Goal: Information Seeking & Learning: Learn about a topic

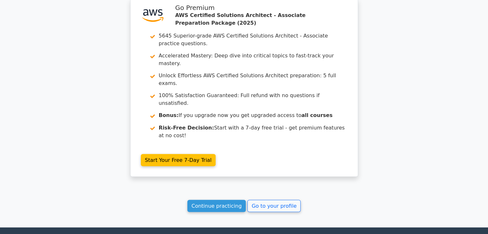
scroll to position [1094, 0]
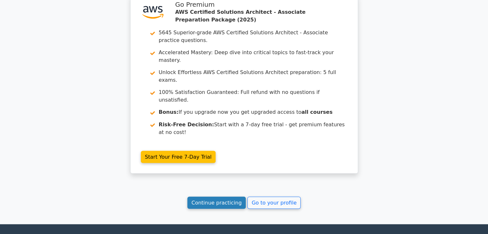
click at [223, 197] on link "Continue practicing" at bounding box center [216, 203] width 59 height 12
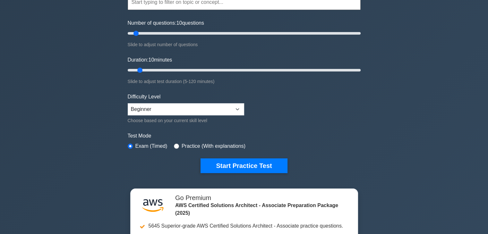
scroll to position [64, 0]
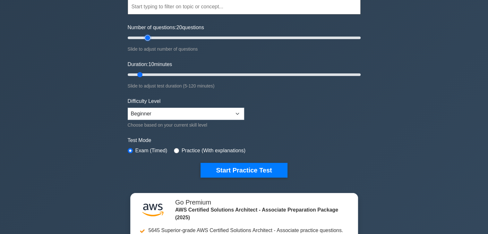
drag, startPoint x: 137, startPoint y: 38, endPoint x: 149, endPoint y: 37, distance: 11.9
type input "20"
click at [149, 37] on input "Number of questions: 20 questions" at bounding box center [244, 38] width 233 height 8
drag, startPoint x: 140, startPoint y: 72, endPoint x: 180, endPoint y: 73, distance: 40.1
type input "30"
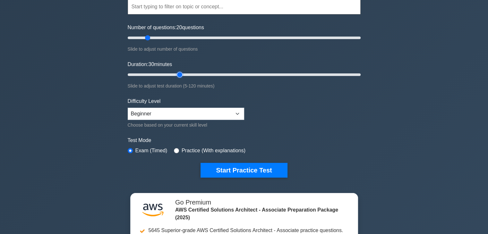
click at [180, 73] on input "Duration: 30 minutes" at bounding box center [244, 75] width 233 height 8
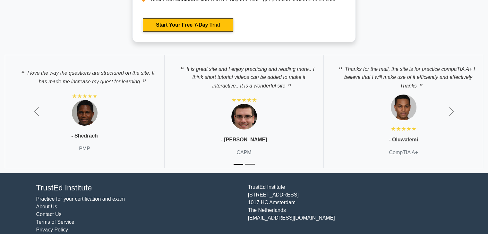
scroll to position [2283, 0]
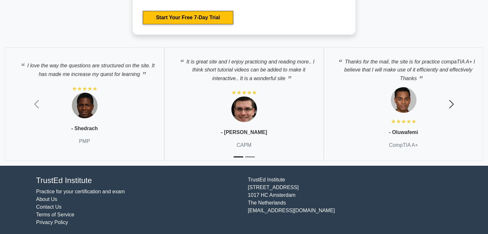
click at [445, 105] on button "Next" at bounding box center [451, 105] width 73 height 124
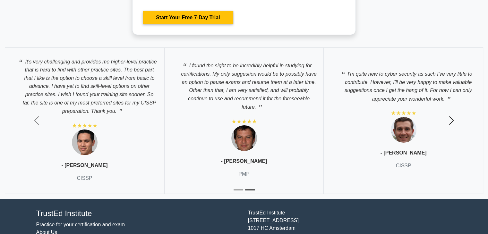
click at [452, 117] on span "button" at bounding box center [451, 120] width 10 height 10
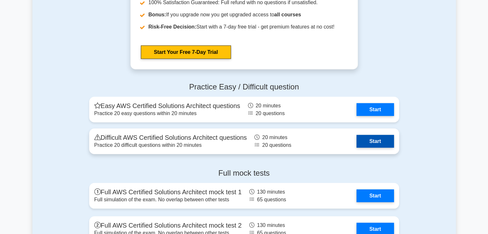
scroll to position [1802, 0]
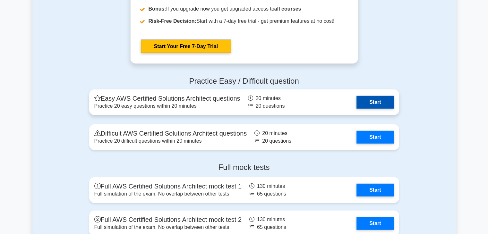
click at [368, 100] on link "Start" at bounding box center [374, 102] width 37 height 13
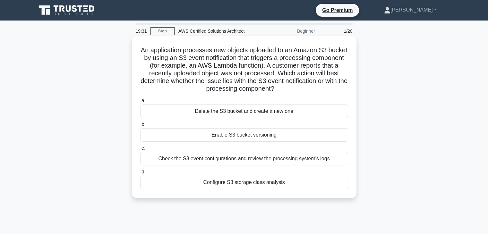
click at [233, 160] on div "Check the S3 event configurations and review the processing system's logs" at bounding box center [244, 158] width 208 height 13
click at [140, 150] on input "c. Check the S3 event configurations and review the processing system's logs" at bounding box center [140, 148] width 0 height 4
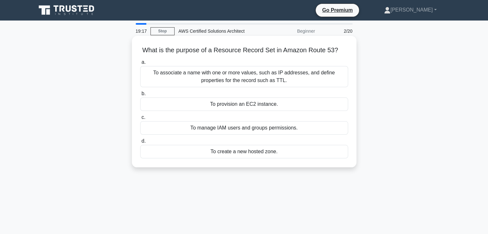
click at [268, 67] on div "To associate a name with one or more values, such as IP addresses, and define p…" at bounding box center [244, 76] width 208 height 21
click at [140, 64] on input "a. To associate a name with one or more values, such as IP addresses, and defin…" at bounding box center [140, 62] width 0 height 4
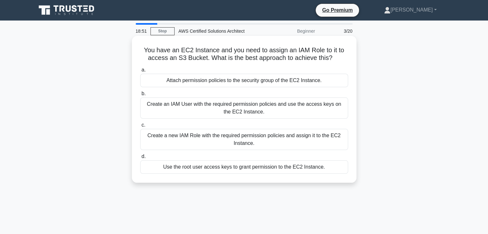
click at [244, 147] on div "Create a new IAM Role with the required permission policies and assign it to th…" at bounding box center [244, 139] width 208 height 21
click at [140, 127] on input "c. Create a new IAM Role with the required permission policies and assign it to…" at bounding box center [140, 125] width 0 height 4
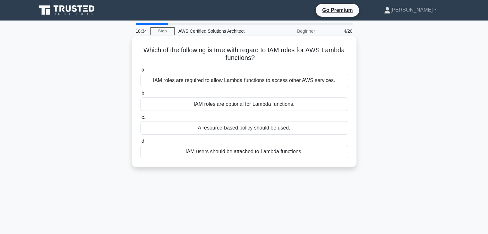
click at [208, 76] on div "IAM roles are required to allow Lambda functions to access other AWS services." at bounding box center [244, 80] width 208 height 13
click at [140, 72] on input "a. IAM roles are required to allow Lambda functions to access other AWS service…" at bounding box center [140, 70] width 0 height 4
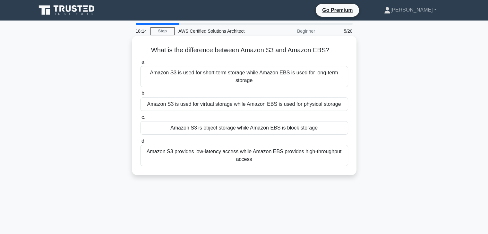
click at [222, 126] on div "Amazon S3 is object storage while Amazon EBS is block storage" at bounding box center [244, 127] width 208 height 13
click at [140, 120] on input "c. Amazon S3 is object storage while Amazon EBS is block storage" at bounding box center [140, 117] width 0 height 4
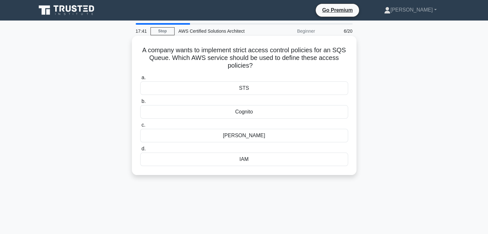
click at [248, 158] on div "IAM" at bounding box center [244, 159] width 208 height 13
click at [140, 151] on input "d. IAM" at bounding box center [140, 149] width 0 height 4
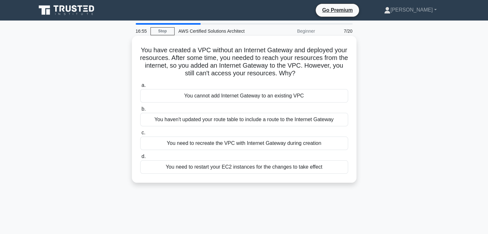
click at [246, 120] on div "You haven't updated your route table to include a route to the Internet Gateway" at bounding box center [244, 119] width 208 height 13
click at [140, 111] on input "b. You haven't updated your route table to include a route to the Internet Gate…" at bounding box center [140, 109] width 0 height 4
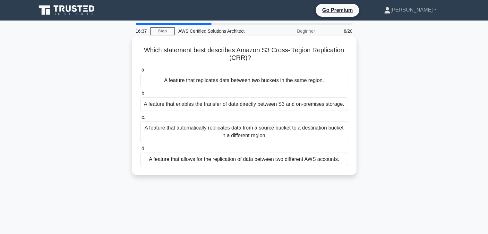
click at [314, 132] on div "A feature that automatically replicates data from a source bucket to a destinat…" at bounding box center [244, 131] width 208 height 21
click at [140, 120] on input "c. A feature that automatically replicates data from a source bucket to a desti…" at bounding box center [140, 117] width 0 height 4
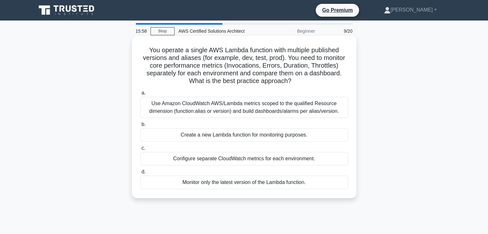
click at [317, 108] on div "Use Amazon CloudWatch AWS/Lambda metrics scoped to the qualified Resource dimen…" at bounding box center [244, 107] width 208 height 21
click at [140, 95] on input "a. Use Amazon CloudWatch AWS/Lambda metrics scoped to the qualified Resource di…" at bounding box center [140, 93] width 0 height 4
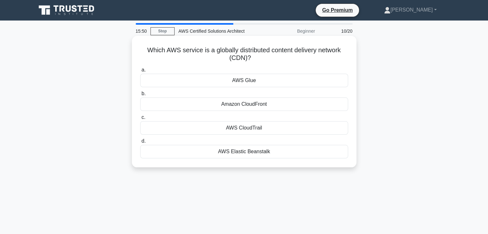
click at [275, 107] on div "Amazon CloudFront" at bounding box center [244, 104] width 208 height 13
click at [140, 96] on input "b. Amazon CloudFront" at bounding box center [140, 94] width 0 height 4
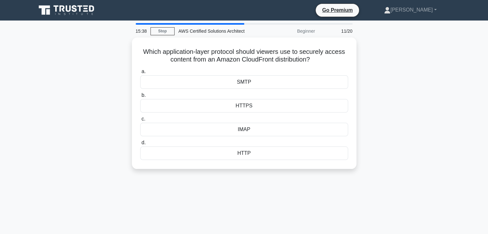
click at [275, 107] on div "HTTPS" at bounding box center [244, 105] width 208 height 13
click at [140, 98] on input "b. HTTPS" at bounding box center [140, 95] width 0 height 4
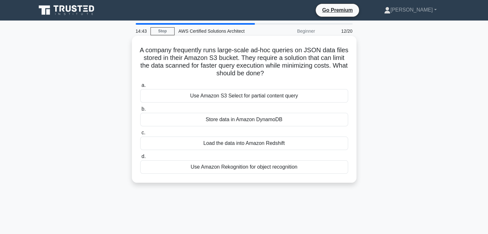
click at [268, 100] on div "Use Amazon S3 Select for partial content query" at bounding box center [244, 95] width 208 height 13
click at [140, 88] on input "a. Use Amazon S3 Select for partial content query" at bounding box center [140, 85] width 0 height 4
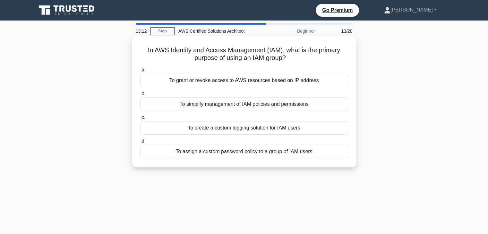
click at [267, 102] on div "To simplify management of IAM policies and permissions" at bounding box center [244, 104] width 208 height 13
click at [140, 96] on input "b. To simplify management of IAM policies and permissions" at bounding box center [140, 94] width 0 height 4
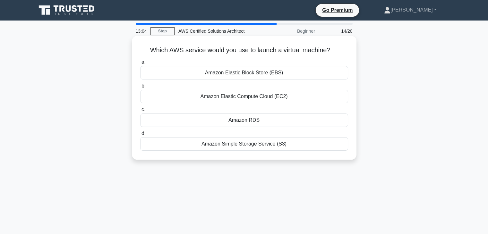
click at [265, 95] on div "Amazon Elastic Compute Cloud (EC2)" at bounding box center [244, 96] width 208 height 13
click at [140, 88] on input "b. Amazon Elastic Compute Cloud (EC2)" at bounding box center [140, 86] width 0 height 4
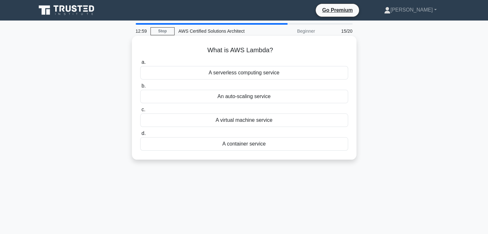
click at [262, 76] on div "A serverless computing service" at bounding box center [244, 72] width 208 height 13
click at [140, 64] on input "a. A serverless computing service" at bounding box center [140, 62] width 0 height 4
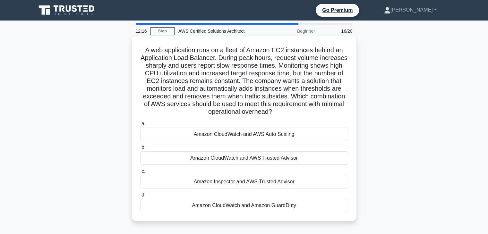
click at [222, 136] on div "Amazon CloudWatch and AWS Auto Scaling" at bounding box center [244, 134] width 208 height 13
click at [140, 126] on input "a. Amazon CloudWatch and AWS Auto Scaling" at bounding box center [140, 124] width 0 height 4
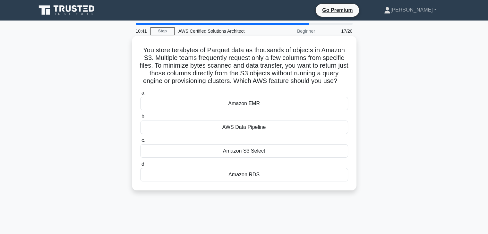
click at [251, 150] on div "Amazon S3 Select" at bounding box center [244, 150] width 208 height 13
click at [140, 143] on input "c. Amazon S3 Select" at bounding box center [140, 141] width 0 height 4
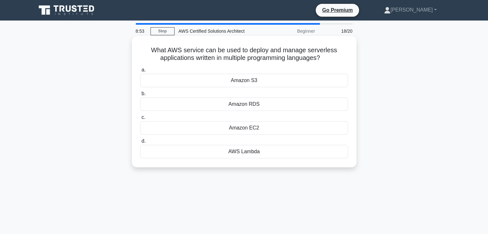
click at [262, 149] on div "AWS Lambda" at bounding box center [244, 151] width 208 height 13
click at [140, 143] on input "d. AWS Lambda" at bounding box center [140, 141] width 0 height 4
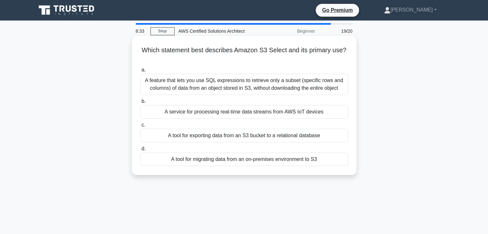
click at [280, 82] on div "A feature that lets you use SQL expressions to retrieve only a subset (specific…" at bounding box center [244, 84] width 208 height 21
click at [140, 72] on input "a. A feature that lets you use SQL expressions to retrieve only a subset (speci…" at bounding box center [140, 70] width 0 height 4
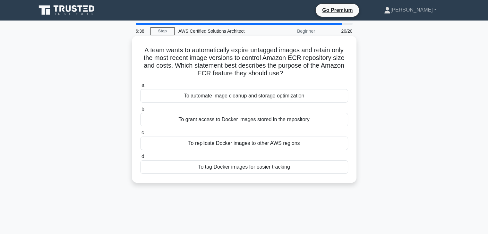
click at [280, 94] on div "To automate image cleanup and storage optimization" at bounding box center [244, 95] width 208 height 13
click at [140, 88] on input "a. To automate image cleanup and storage optimization" at bounding box center [140, 85] width 0 height 4
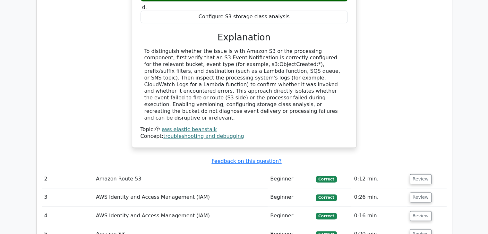
scroll to position [770, 0]
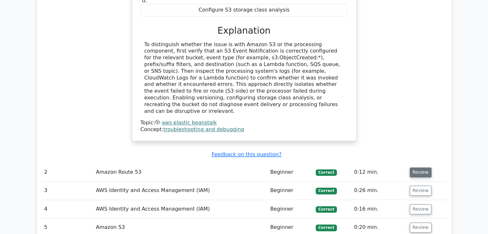
click at [414, 167] on button "Review" at bounding box center [421, 172] width 22 height 10
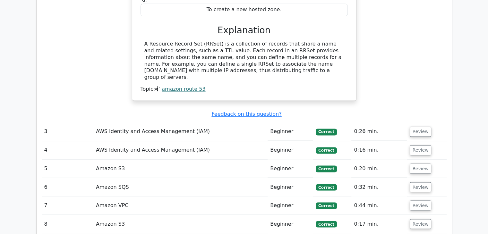
scroll to position [1059, 0]
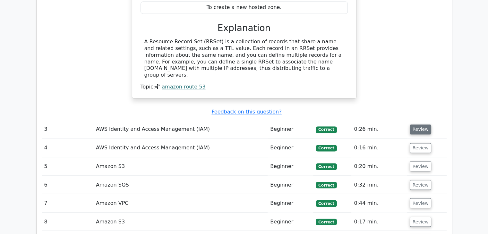
click at [425, 124] on button "Review" at bounding box center [421, 129] width 22 height 10
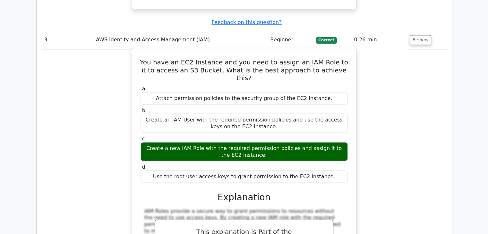
scroll to position [1123, 0]
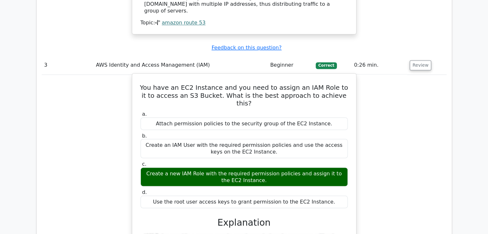
drag, startPoint x: 261, startPoint y: 104, endPoint x: 140, endPoint y: 95, distance: 121.5
click at [140, 161] on div "c. Create a new IAM Role with the required permission policies and assign it to…" at bounding box center [244, 174] width 215 height 26
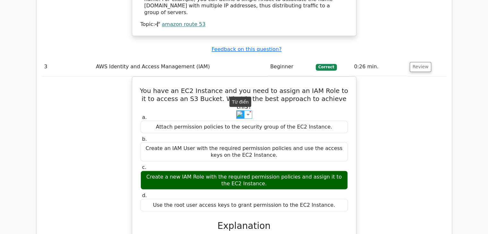
click at [239, 117] on img at bounding box center [240, 114] width 8 height 8
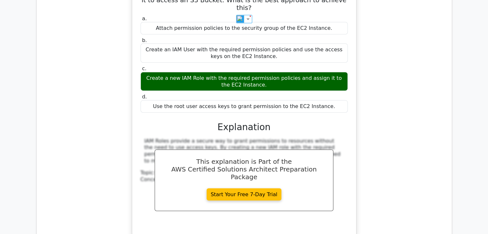
scroll to position [1219, 0]
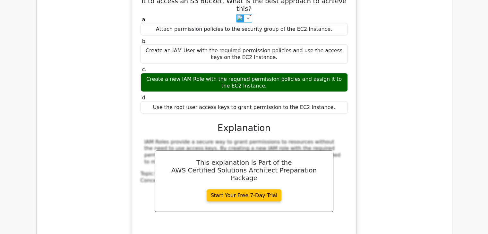
click at [416, 53] on div "You have an EC2 Instance and you need to assign an IAM Role to it to access an …" at bounding box center [244, 112] width 405 height 266
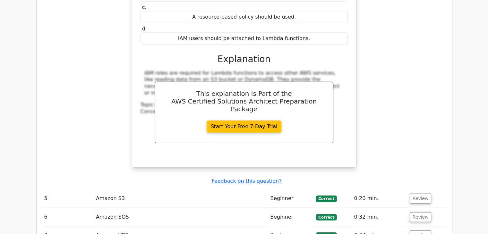
scroll to position [1572, 0]
click at [418, 193] on button "Review" at bounding box center [421, 198] width 22 height 10
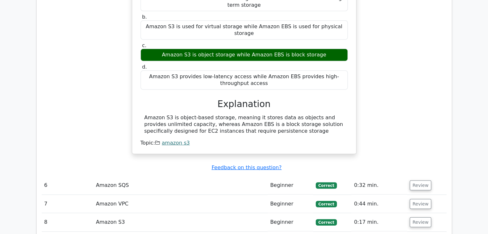
scroll to position [1828, 0]
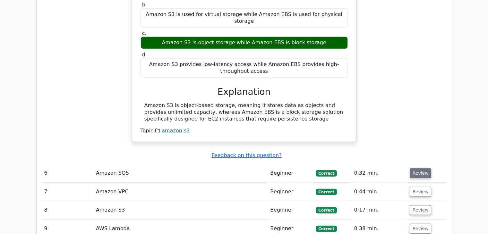
click at [420, 168] on button "Review" at bounding box center [421, 173] width 22 height 10
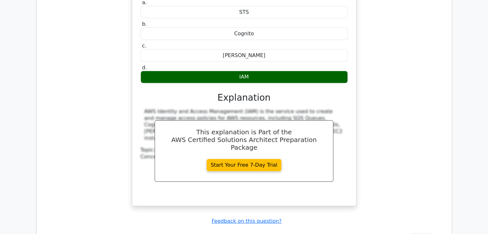
scroll to position [2053, 0]
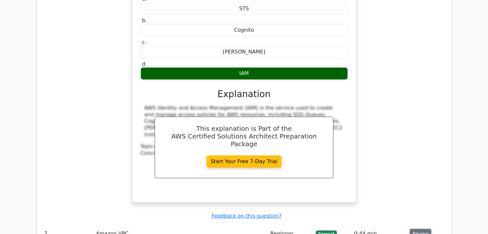
click at [413, 229] on button "Review" at bounding box center [421, 234] width 22 height 10
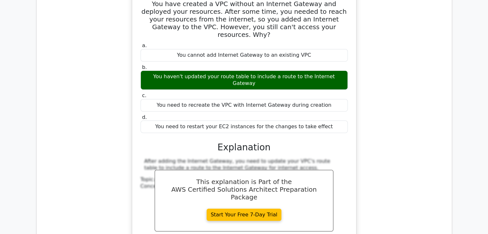
scroll to position [2374, 0]
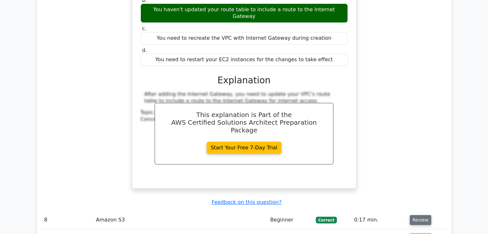
click at [412, 215] on button "Review" at bounding box center [421, 220] width 22 height 10
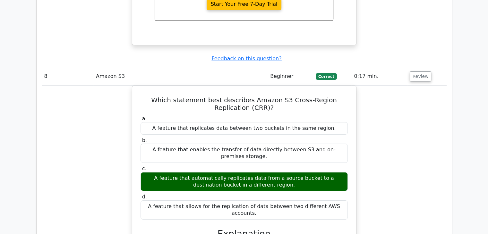
scroll to position [2598, 0]
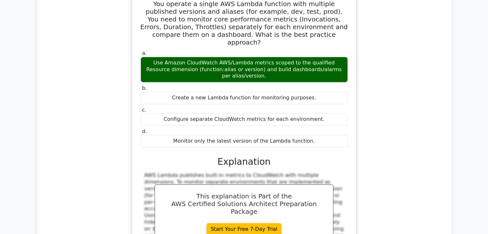
scroll to position [2887, 0]
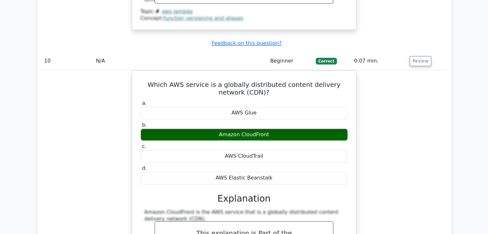
scroll to position [3144, 0]
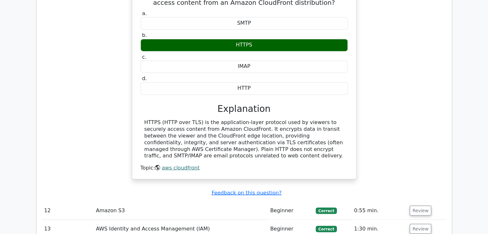
scroll to position [3497, 0]
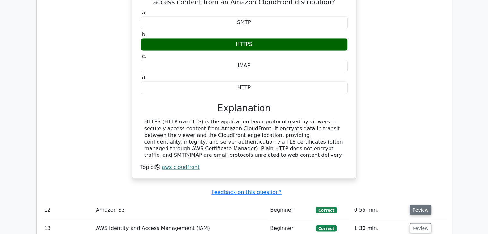
click at [413, 205] on button "Review" at bounding box center [421, 210] width 22 height 10
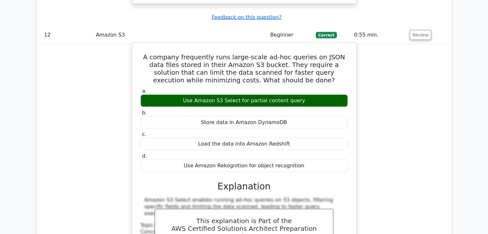
scroll to position [3721, 0]
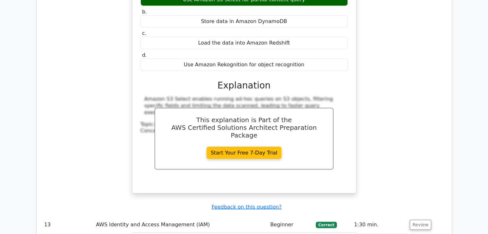
scroll to position [3785, 0]
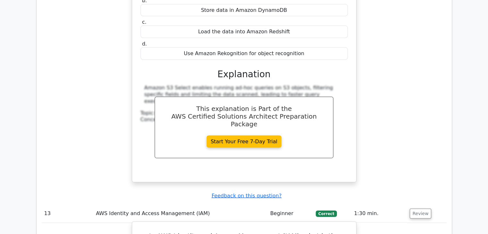
drag, startPoint x: 323, startPoint y: 135, endPoint x: 177, endPoint y: 141, distance: 146.4
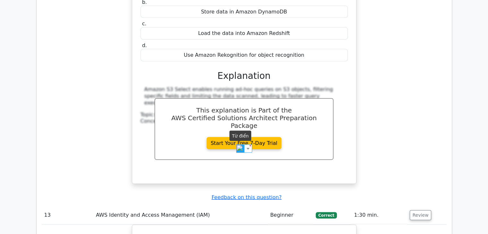
click at [241, 150] on img at bounding box center [240, 149] width 8 height 8
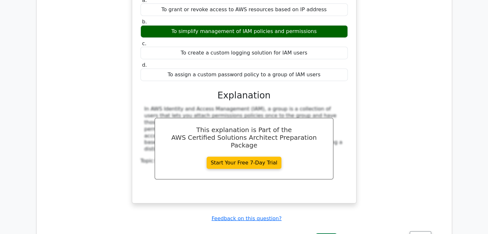
scroll to position [4042, 0]
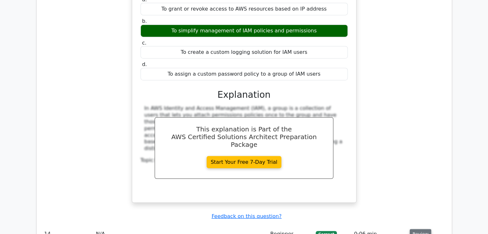
click at [412, 229] on button "Review" at bounding box center [421, 234] width 22 height 10
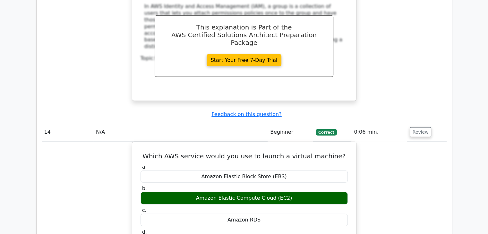
scroll to position [4234, 0]
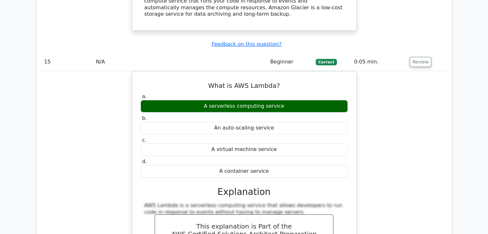
scroll to position [4491, 0]
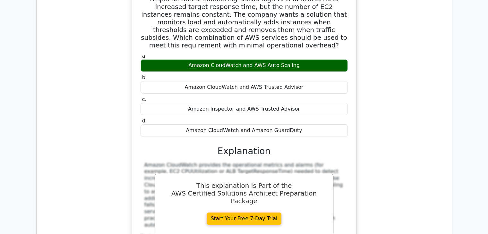
scroll to position [4844, 0]
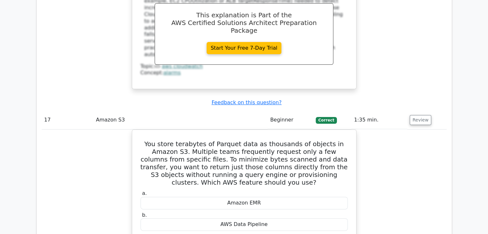
scroll to position [5004, 0]
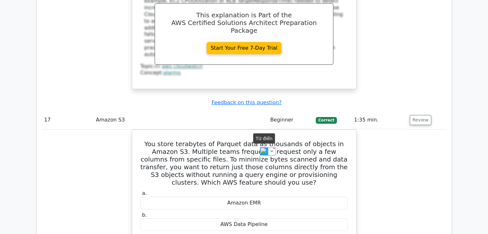
click at [263, 150] on img at bounding box center [264, 151] width 8 height 8
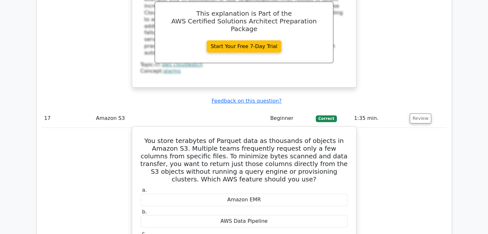
drag, startPoint x: 294, startPoint y: 183, endPoint x: 140, endPoint y: 130, distance: 163.2
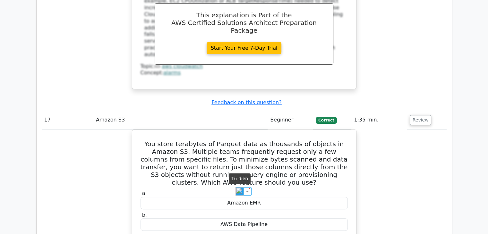
click at [237, 193] on img at bounding box center [239, 191] width 8 height 8
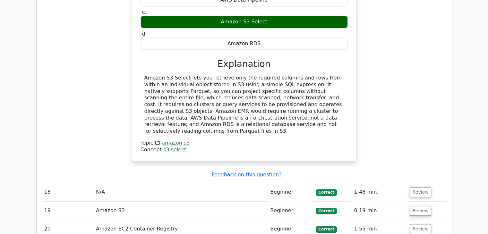
scroll to position [5373, 0]
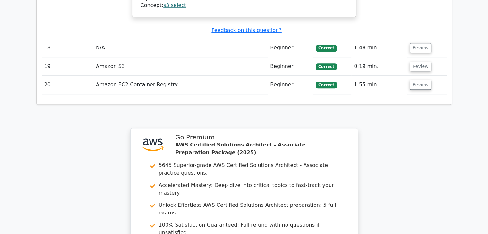
drag, startPoint x: 226, startPoint y: 136, endPoint x: 229, endPoint y: 132, distance: 4.8
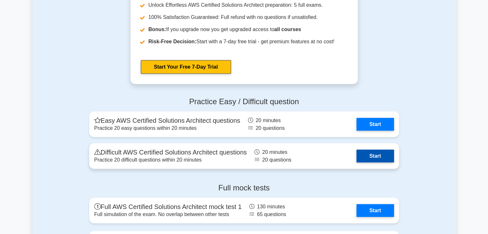
scroll to position [1828, 0]
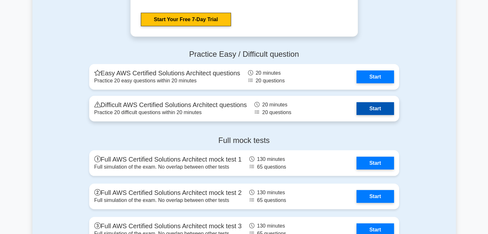
click at [356, 112] on link "Start" at bounding box center [374, 108] width 37 height 13
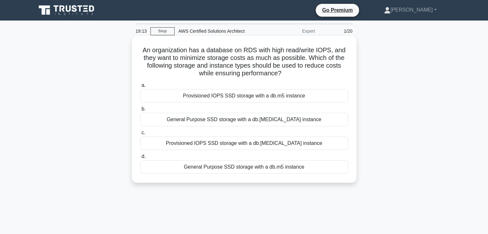
click at [293, 138] on div "Provisioned IOPS SSD storage with a db.[MEDICAL_DATA] instance" at bounding box center [244, 143] width 208 height 13
click at [140, 135] on input "c. Provisioned IOPS SSD storage with a db.[MEDICAL_DATA] instance" at bounding box center [140, 133] width 0 height 4
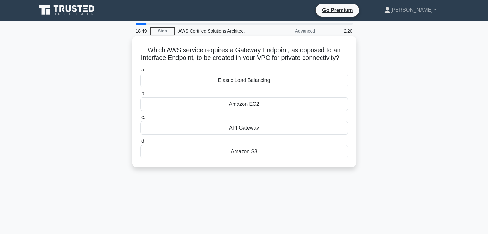
click at [245, 156] on div "Amazon S3" at bounding box center [244, 151] width 208 height 13
click at [140, 143] on input "d. Amazon S3" at bounding box center [140, 141] width 0 height 4
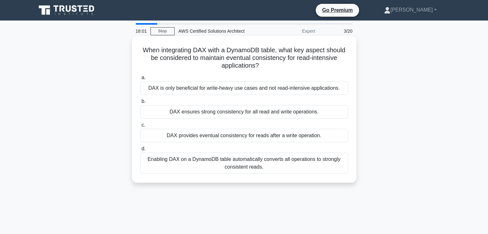
click at [281, 163] on div "Enabling DAX on a DynamoDB table automatically converts all operations to stron…" at bounding box center [244, 163] width 208 height 21
click at [258, 158] on div "Enabling DAX on a DynamoDB table automatically converts all operations to stron…" at bounding box center [244, 163] width 208 height 21
click at [140, 151] on input "d. Enabling DAX on a DynamoDB table automatically converts all operations to st…" at bounding box center [140, 149] width 0 height 4
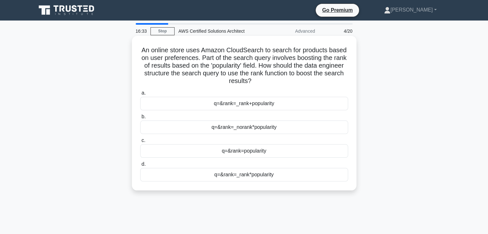
click at [265, 155] on user_search_term "&rank=popularity" at bounding box center [246, 151] width 39 height 8
click at [140, 143] on input "c. q= &rank=popularity" at bounding box center [140, 141] width 0 height 4
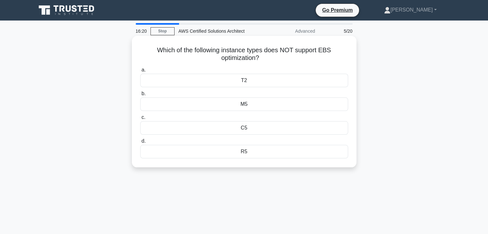
click at [283, 153] on div "R5" at bounding box center [244, 151] width 208 height 13
click at [140, 143] on input "d. R5" at bounding box center [140, 141] width 0 height 4
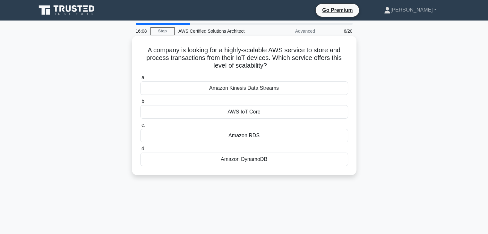
click at [279, 162] on div "Amazon DynamoDB" at bounding box center [244, 159] width 208 height 13
click at [140, 151] on input "d. Amazon DynamoDB" at bounding box center [140, 149] width 0 height 4
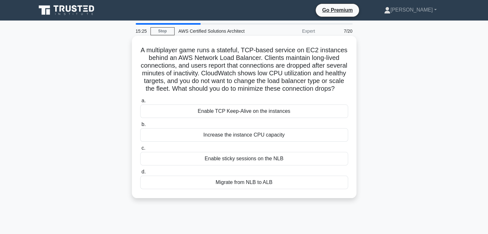
click at [283, 118] on div "Enable TCP Keep-Alive on the instances" at bounding box center [244, 111] width 208 height 13
click at [140, 103] on input "a. Enable TCP Keep-Alive on the instances" at bounding box center [140, 101] width 0 height 4
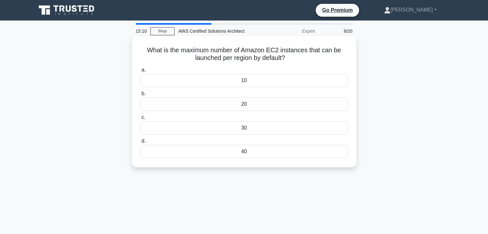
click at [231, 78] on div "10" at bounding box center [244, 80] width 208 height 13
click at [140, 72] on input "a. 10" at bounding box center [140, 70] width 0 height 4
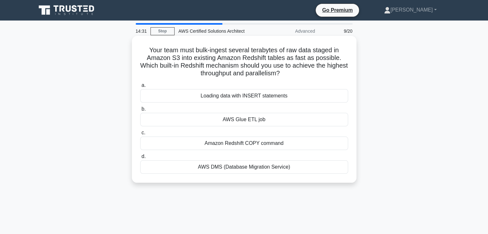
click at [294, 144] on div "Amazon Redshift COPY command" at bounding box center [244, 143] width 208 height 13
click at [140, 135] on input "c. Amazon Redshift COPY command" at bounding box center [140, 133] width 0 height 4
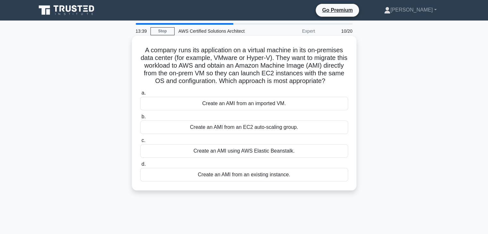
click at [284, 108] on div "Create an AMI from an imported VM." at bounding box center [244, 103] width 208 height 13
click at [140, 95] on input "a. Create an AMI from an imported VM." at bounding box center [140, 93] width 0 height 4
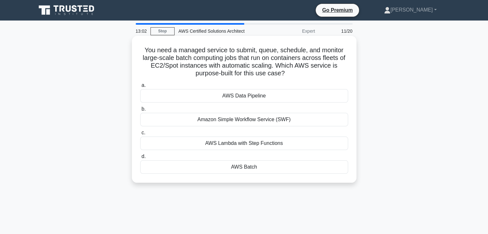
click at [273, 173] on div "AWS Batch" at bounding box center [244, 166] width 208 height 13
click at [140, 159] on input "d. AWS Batch" at bounding box center [140, 157] width 0 height 4
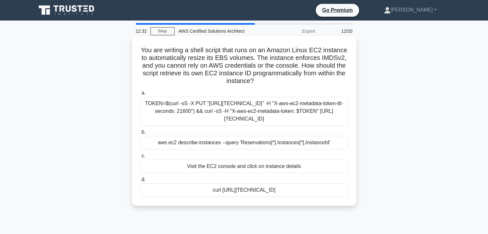
click at [231, 124] on div "TOKEN=$(curl -sS -X PUT "[URL][TECHNICAL_ID]" -H "X-aws-ec2-metadata-token-ttl-…" at bounding box center [244, 111] width 208 height 29
click at [140, 95] on input "a. TOKEN=$(curl -sS -X PUT "[URL][TECHNICAL_ID]" -H "X-aws-ec2-metadata-token-t…" at bounding box center [140, 93] width 0 height 4
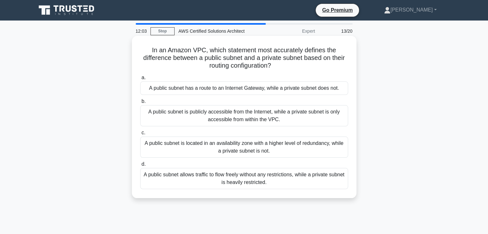
click at [252, 116] on div "A public subnet is publicly accessible from the Internet, while a private subne…" at bounding box center [244, 115] width 208 height 21
click at [140, 104] on input "b. A public subnet is publicly accessible from the Internet, while a private su…" at bounding box center [140, 101] width 0 height 4
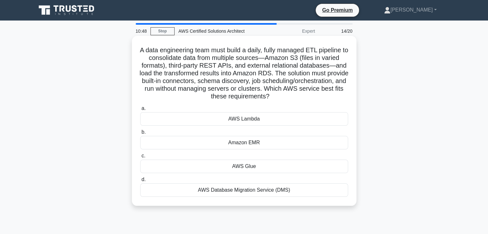
click at [240, 166] on div "AWS Glue" at bounding box center [244, 166] width 208 height 13
click at [140, 158] on input "c. AWS Glue" at bounding box center [140, 156] width 0 height 4
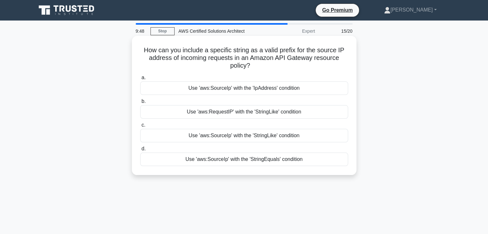
click at [239, 139] on div "Use 'aws:SourceIp' with the 'StringLike' condition" at bounding box center [244, 135] width 208 height 13
click at [140, 127] on input "c. Use 'aws:SourceIp' with the 'StringLike' condition" at bounding box center [140, 125] width 0 height 4
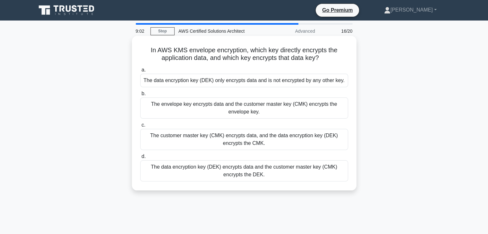
click at [250, 169] on div "The data encryption key (DEK) encrypts data and the customer master key (CMK) e…" at bounding box center [244, 170] width 208 height 21
click at [140, 159] on input "d. The data encryption key (DEK) encrypts data and the customer master key (CMK…" at bounding box center [140, 157] width 0 height 4
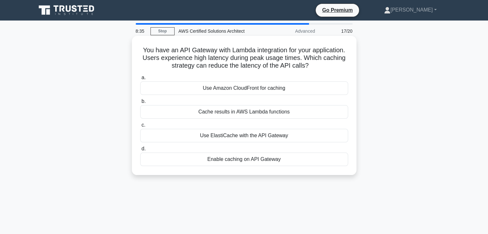
click at [241, 140] on div "Use ElastiCache with the API Gateway" at bounding box center [244, 135] width 208 height 13
click at [140, 127] on input "c. Use ElastiCache with the API Gateway" at bounding box center [140, 125] width 0 height 4
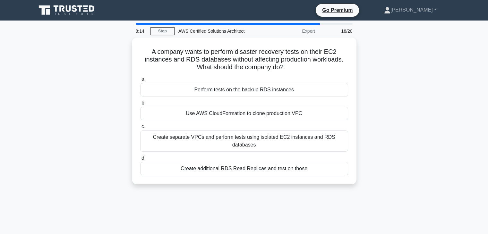
click at [241, 140] on div "Create separate VPCs and perform tests using isolated EC2 instances and RDS dat…" at bounding box center [244, 141] width 208 height 21
click at [140, 129] on input "c. Create separate VPCs and perform tests using isolated EC2 instances and RDS …" at bounding box center [140, 127] width 0 height 4
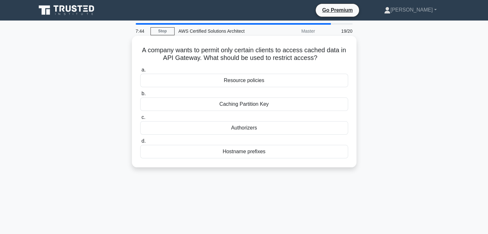
click at [246, 128] on div "Authorizers" at bounding box center [244, 127] width 208 height 13
click at [140, 120] on input "c. Authorizers" at bounding box center [140, 117] width 0 height 4
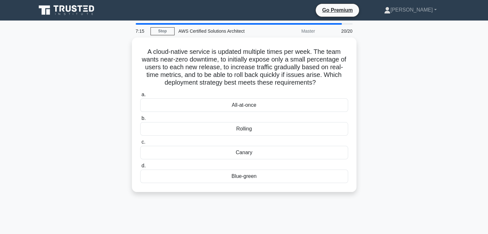
click at [246, 128] on div "Rolling" at bounding box center [244, 128] width 208 height 13
click at [140, 121] on input "b. Rolling" at bounding box center [140, 118] width 0 height 4
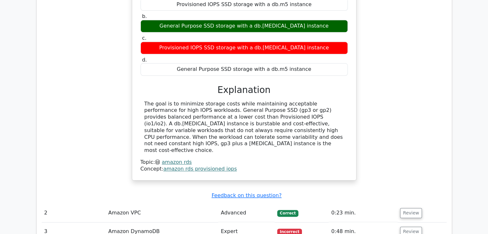
scroll to position [706, 0]
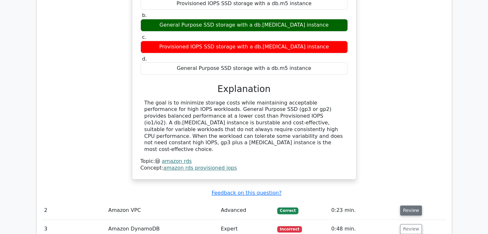
click at [413, 206] on button "Review" at bounding box center [411, 211] width 22 height 10
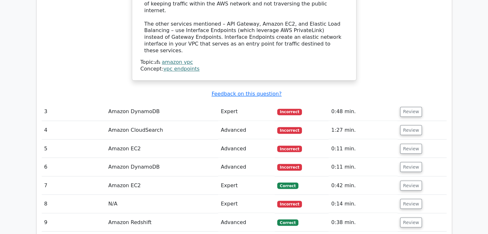
scroll to position [1027, 0]
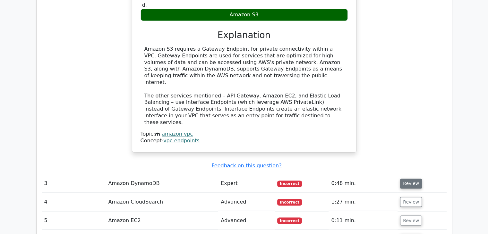
click at [407, 179] on button "Review" at bounding box center [411, 184] width 22 height 10
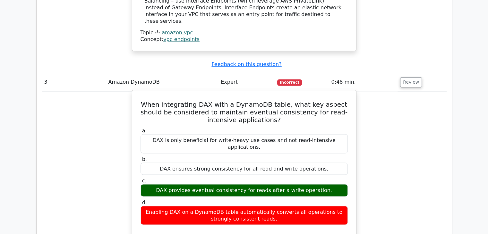
scroll to position [1155, 0]
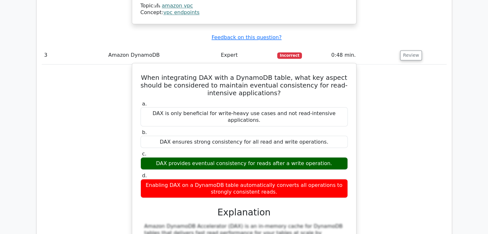
drag, startPoint x: 332, startPoint y: 95, endPoint x: 153, endPoint y: 98, distance: 179.0
click at [153, 157] on div "DAX provides eventual consistency for reads after a write operation." at bounding box center [244, 163] width 207 height 13
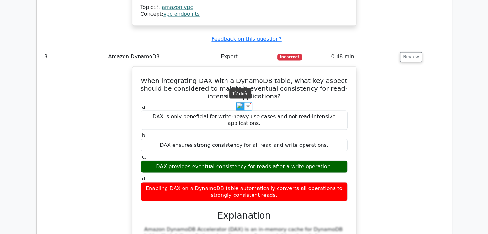
click at [238, 102] on img at bounding box center [240, 106] width 8 height 8
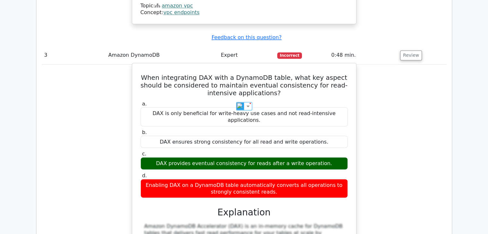
click at [335, 157] on div "DAX provides eventual consistency for reads after a write operation." at bounding box center [244, 163] width 207 height 13
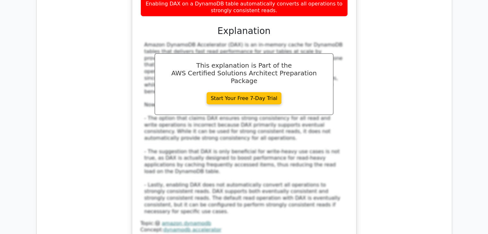
scroll to position [1379, 0]
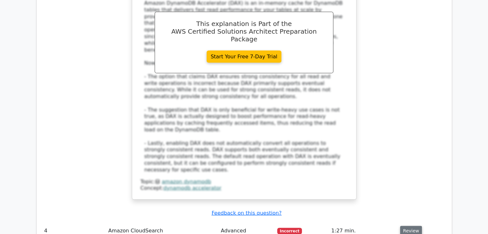
click at [405, 226] on button "Review" at bounding box center [411, 231] width 22 height 10
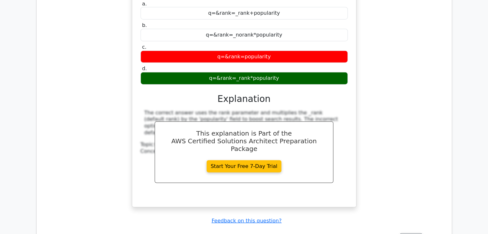
scroll to position [1700, 0]
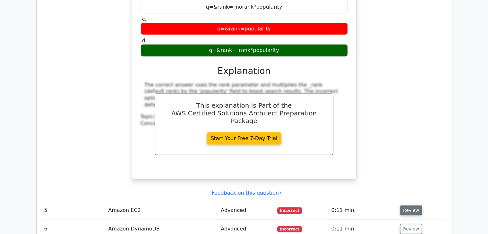
click at [414, 206] on button "Review" at bounding box center [411, 211] width 22 height 10
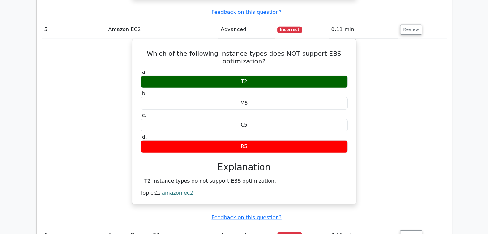
scroll to position [1893, 0]
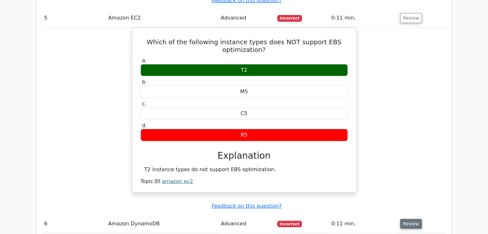
click at [408, 219] on button "Review" at bounding box center [411, 224] width 22 height 10
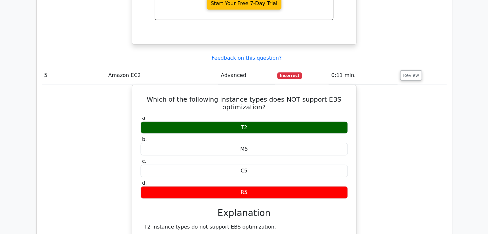
scroll to position [1732, 0]
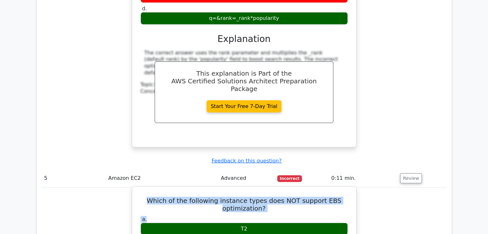
drag, startPoint x: 272, startPoint y: 122, endPoint x: 158, endPoint y: 106, distance: 115.4
click at [182, 197] on h5 "Which of the following instance types does NOT support EBS optimization?" at bounding box center [244, 204] width 209 height 15
drag, startPoint x: 158, startPoint y: 111, endPoint x: 268, endPoint y: 121, distance: 110.5
click at [268, 197] on h5 "Which of the following instance types does NOT support EBS optimization?" at bounding box center [244, 204] width 209 height 15
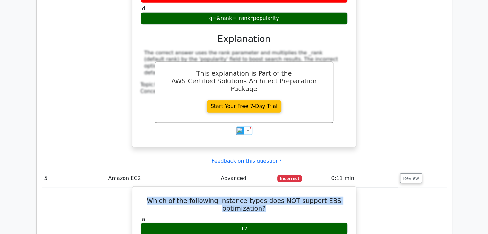
copy h5 "Which of the following instance types does NOT support EBS optimization?"
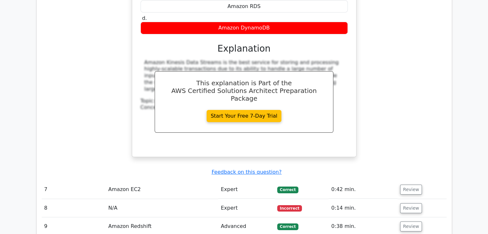
scroll to position [2213, 0]
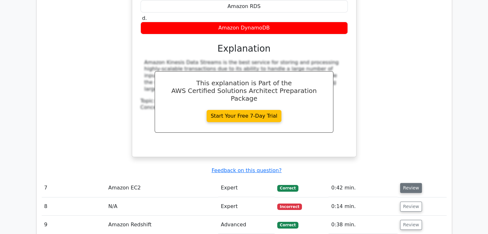
click at [404, 183] on button "Review" at bounding box center [411, 188] width 22 height 10
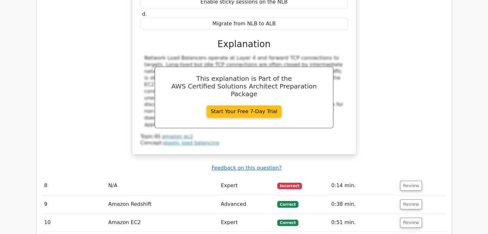
scroll to position [2534, 0]
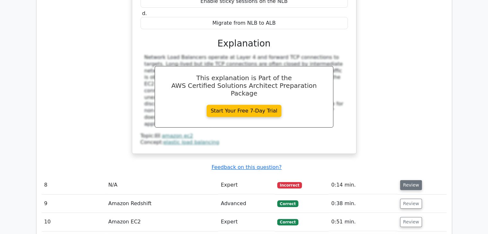
click at [416, 180] on button "Review" at bounding box center [411, 185] width 22 height 10
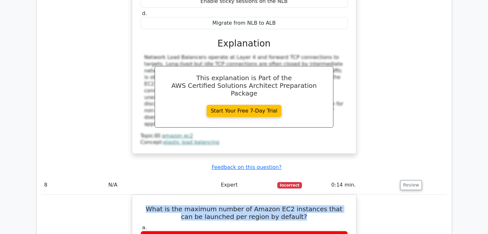
drag, startPoint x: 292, startPoint y: 125, endPoint x: 121, endPoint y: 119, distance: 170.8
copy h5 "What is the maximum number of Amazon EC2 instances that can be launched per reg…"
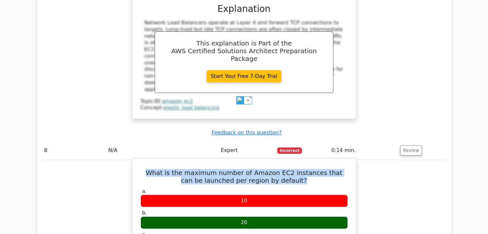
scroll to position [2695, 0]
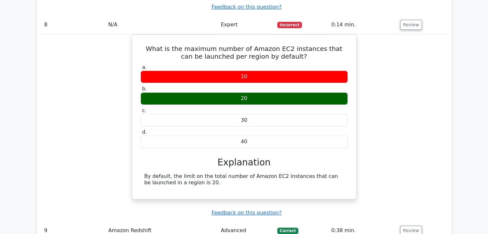
click at [411, 74] on div "What is the maximum number of Amazon EC2 instances that can be launched per reg…" at bounding box center [244, 120] width 405 height 173
click at [411, 226] on button "Review" at bounding box center [411, 231] width 22 height 10
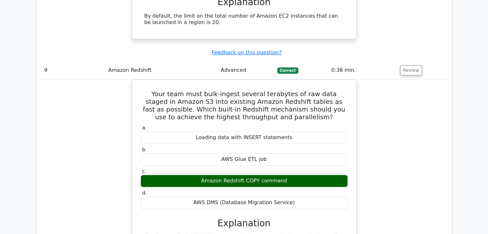
scroll to position [3015, 0]
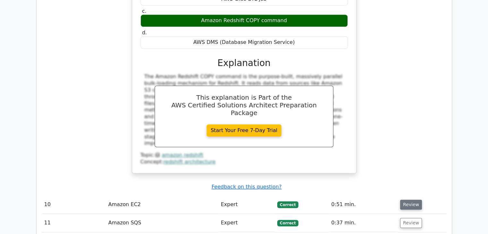
click at [413, 200] on button "Review" at bounding box center [411, 205] width 22 height 10
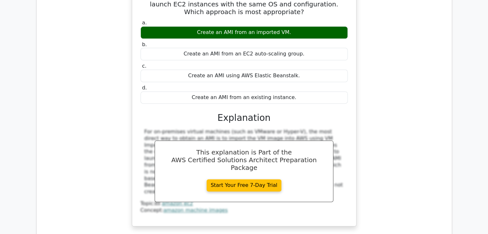
scroll to position [3272, 0]
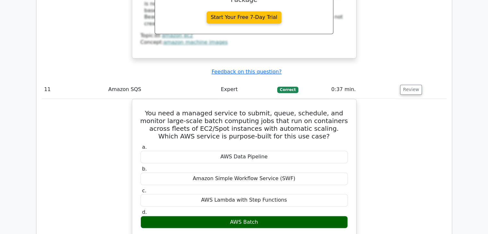
scroll to position [3593, 0]
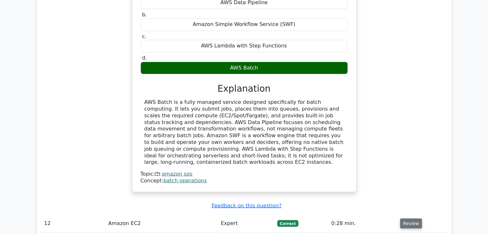
click at [401, 218] on button "Review" at bounding box center [411, 223] width 22 height 10
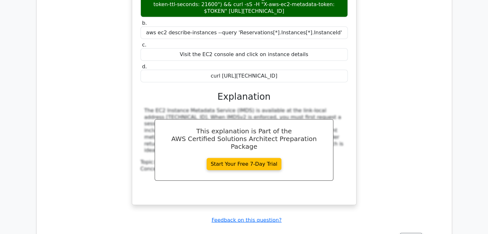
scroll to position [3914, 0]
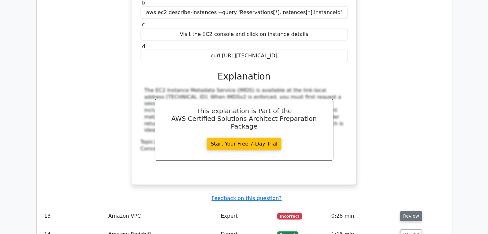
click at [400, 211] on button "Review" at bounding box center [411, 216] width 22 height 10
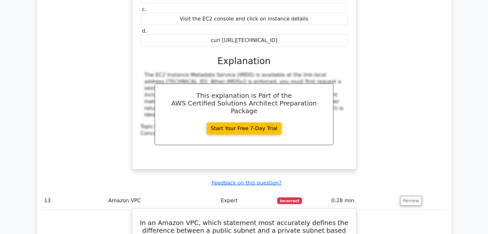
scroll to position [3978, 0]
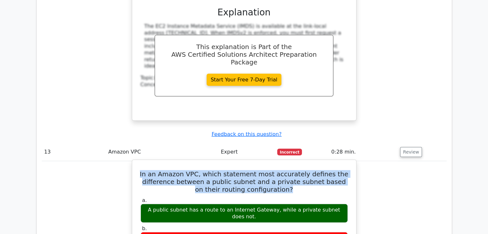
drag, startPoint x: 289, startPoint y: 78, endPoint x: 136, endPoint y: 62, distance: 153.2
copy h5 "In an Amazon VPC, which statement most accurately defines the difference betwee…"
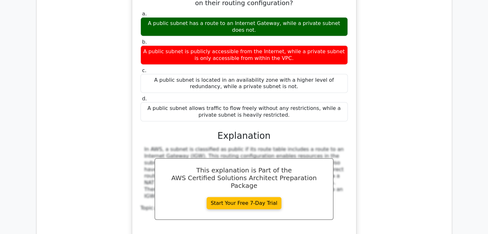
scroll to position [4170, 0]
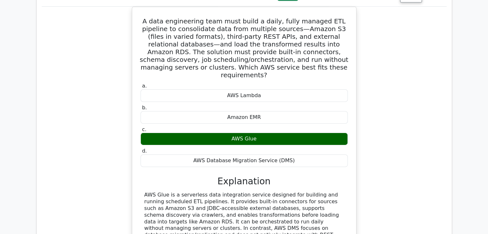
scroll to position [4459, 0]
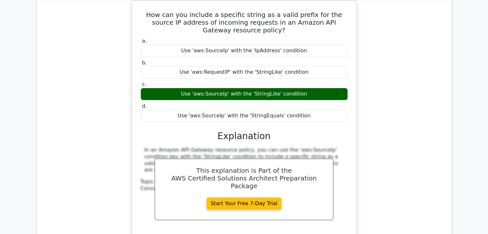
scroll to position [4780, 0]
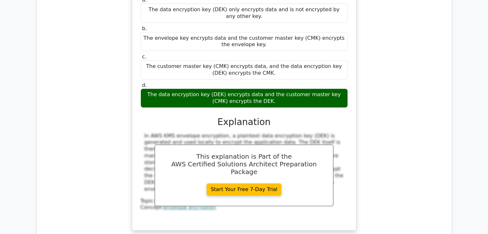
scroll to position [5100, 0]
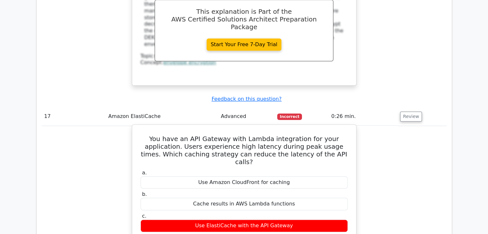
scroll to position [5293, 0]
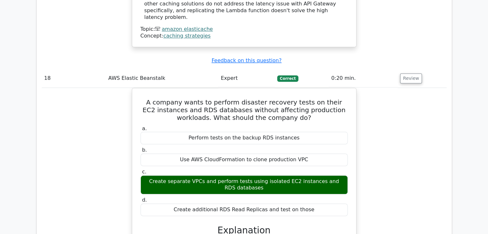
scroll to position [5582, 0]
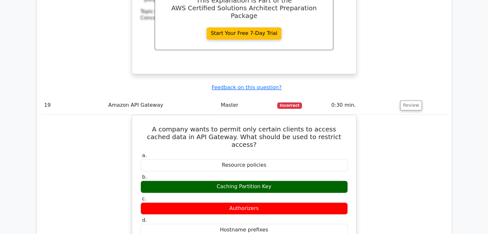
scroll to position [5838, 0]
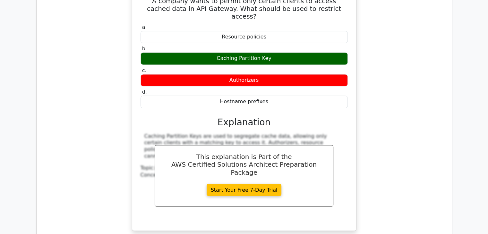
scroll to position [5934, 0]
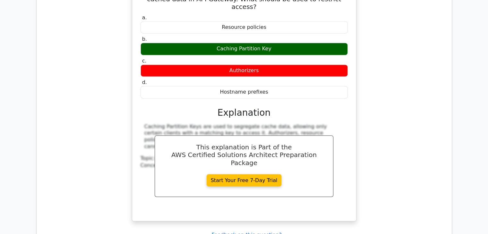
drag, startPoint x: 332, startPoint y: 130, endPoint x: 134, endPoint y: 102, distance: 199.6
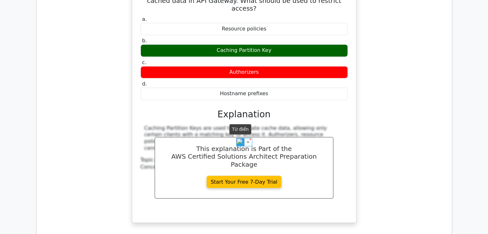
click at [236, 141] on img at bounding box center [240, 142] width 8 height 8
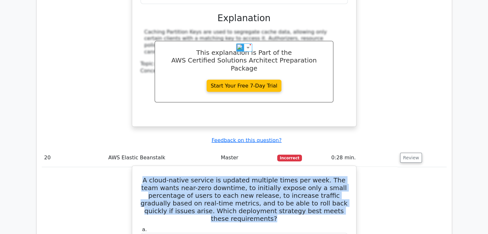
scroll to position [6031, 0]
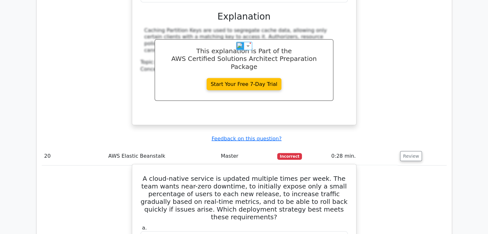
drag, startPoint x: 305, startPoint y: 202, endPoint x: 141, endPoint y: 153, distance: 171.3
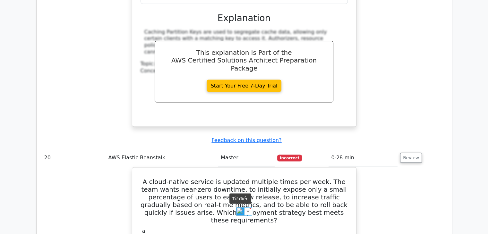
click at [239, 214] on img at bounding box center [240, 211] width 8 height 8
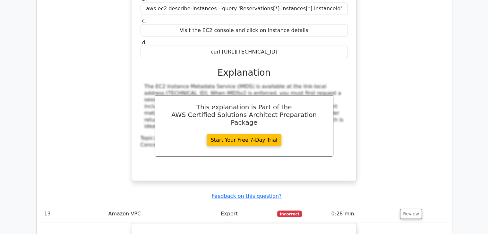
scroll to position [4010, 0]
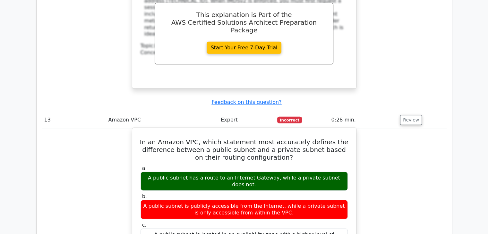
drag, startPoint x: 297, startPoint y: 152, endPoint x: 144, endPoint y: 24, distance: 199.2
copy div "In an Amazon VPC, which statement most accurately defines the difference betwee…"
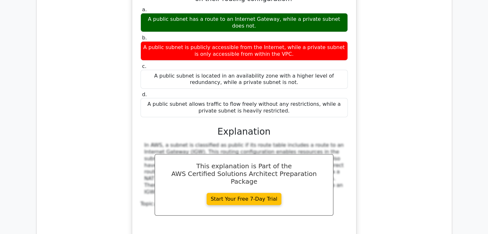
click at [399, 50] on div "In an Amazon VPC, which statement most accurately defines the difference betwee…" at bounding box center [244, 108] width 405 height 279
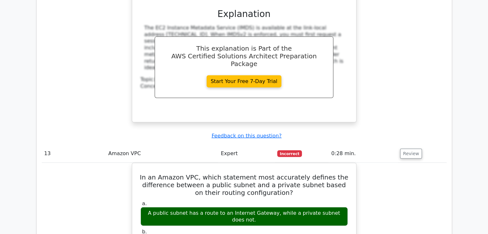
scroll to position [6365, 0]
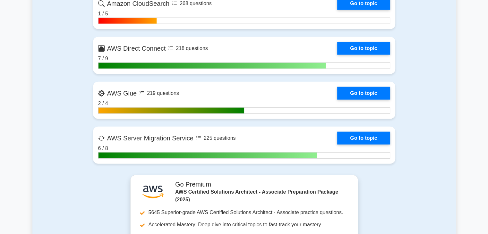
scroll to position [1411, 0]
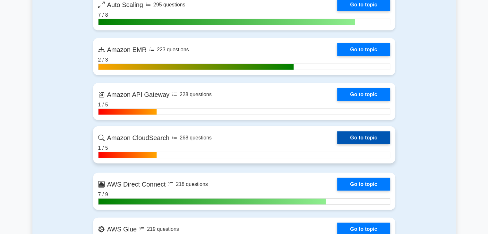
click at [337, 141] on link "Go to topic" at bounding box center [363, 138] width 53 height 13
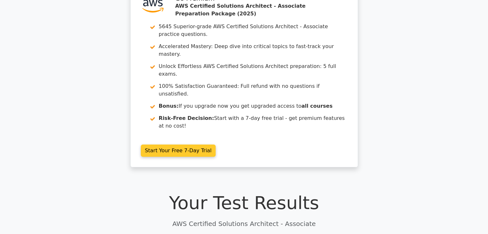
scroll to position [32, 0]
